Goal: Task Accomplishment & Management: Manage account settings

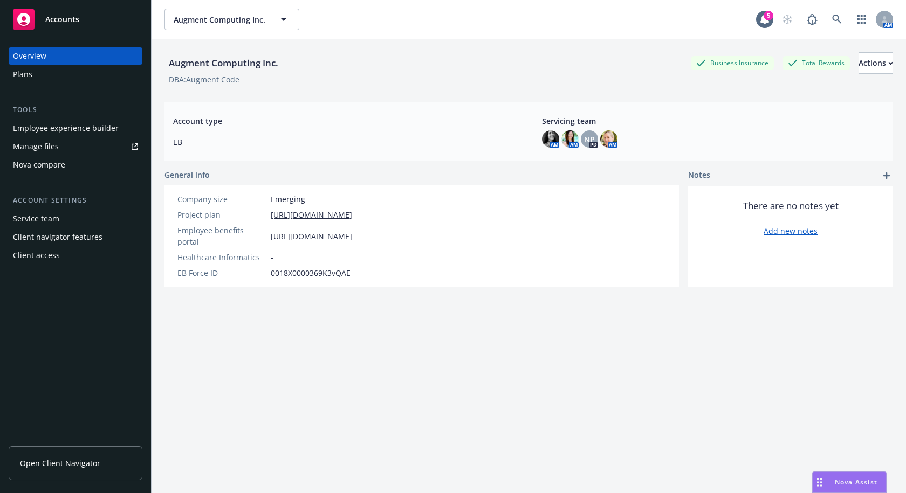
click at [94, 462] on span "Open Client Navigator" at bounding box center [60, 463] width 80 height 11
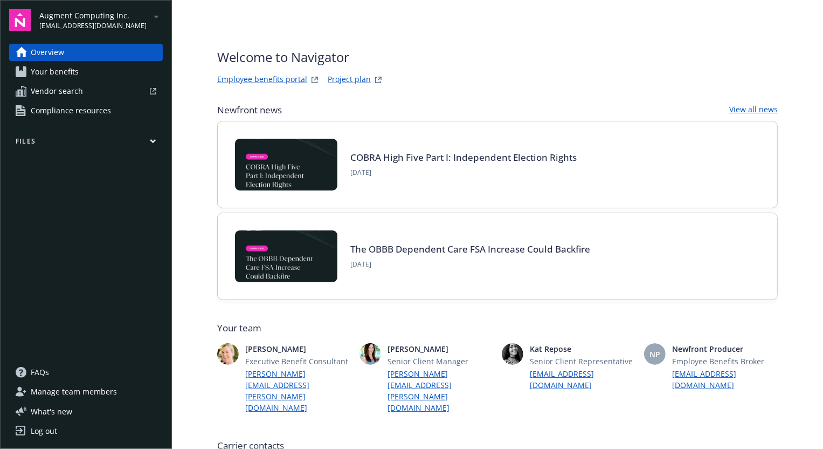
click at [451, 66] on div "Welcome to Navigator Employee benefits portal Project plan" at bounding box center [497, 66] width 561 height 39
click at [59, 392] on span "Manage team members" at bounding box center [74, 391] width 86 height 17
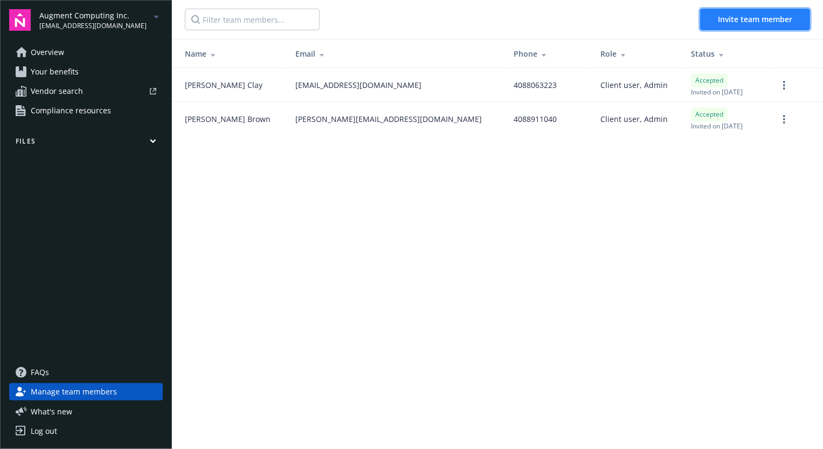
click at [736, 24] on button "Invite team member" at bounding box center [755, 20] width 110 height 22
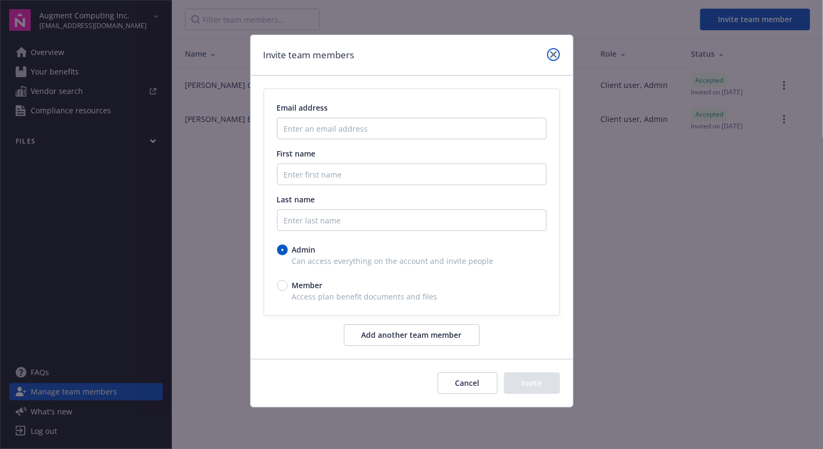
click at [549, 57] on link "close" at bounding box center [553, 54] width 13 height 13
